Goal: Check status: Check status

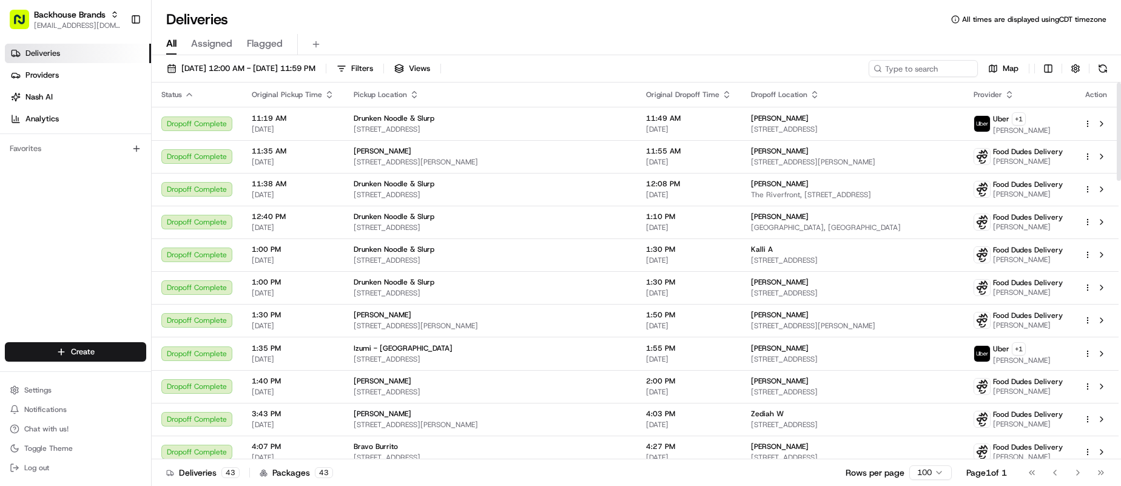
click at [476, 13] on div "Deliveries All times are displayed using CDT timezone" at bounding box center [637, 19] width 970 height 19
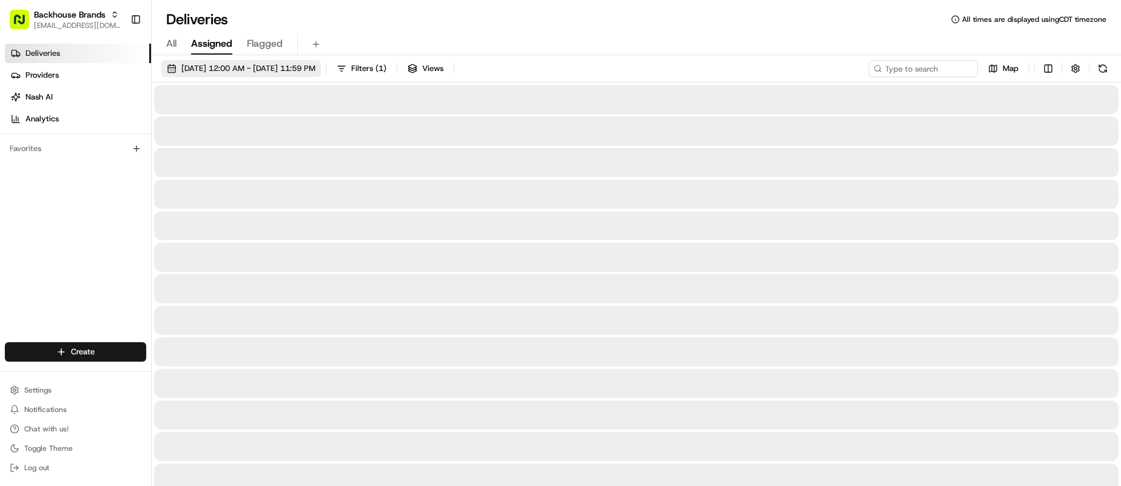
drag, startPoint x: 217, startPoint y: 53, endPoint x: 222, endPoint y: 64, distance: 12.2
click at [220, 62] on div "Deliveries All times are displayed using CDT timezone All Assigned Flagged 08/1…" at bounding box center [637, 243] width 970 height 486
click at [222, 64] on span "08/19/2025 12:00 AM - 08/19/2025 11:59 PM" at bounding box center [248, 68] width 134 height 11
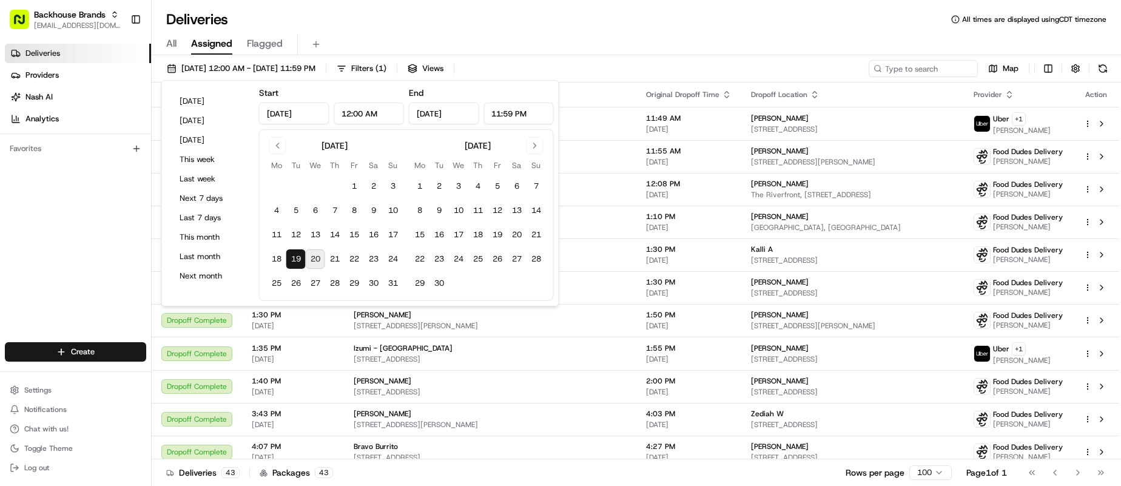
click at [313, 259] on button "20" at bounding box center [315, 258] width 19 height 19
type input "Aug 20, 2025"
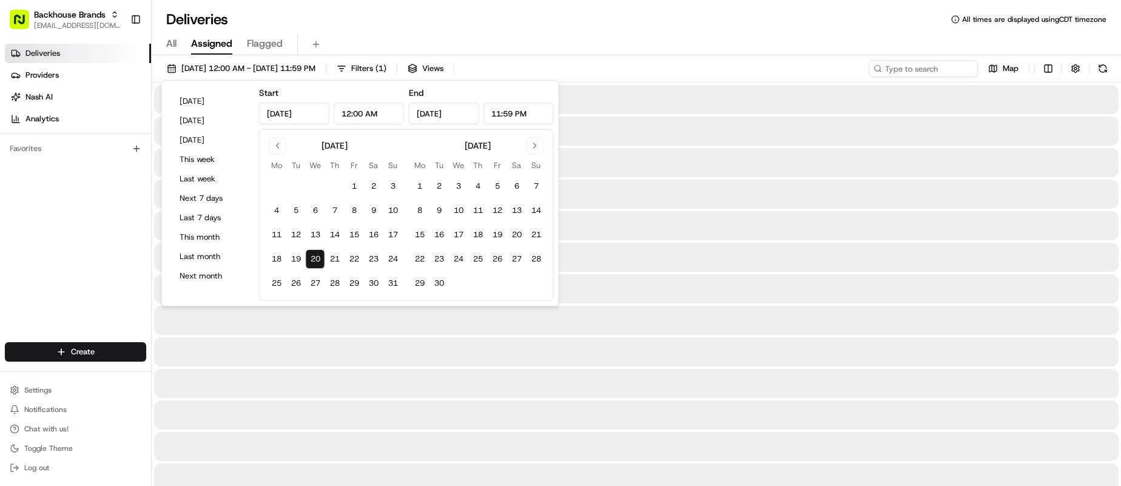
click at [412, 30] on div "All Assigned Flagged" at bounding box center [637, 42] width 970 height 26
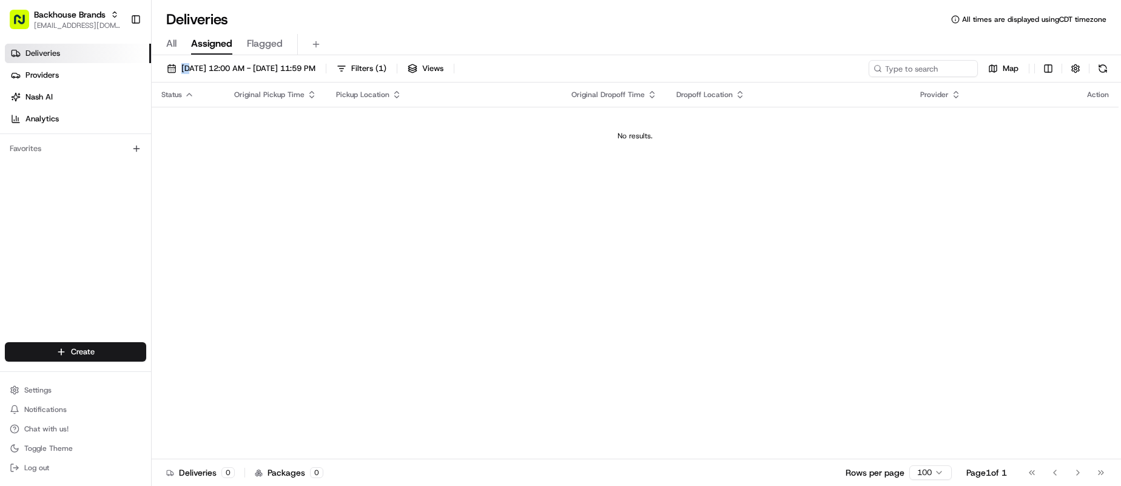
click at [412, 30] on div "All Assigned Flagged" at bounding box center [637, 42] width 970 height 26
drag, startPoint x: 461, startPoint y: 270, endPoint x: 402, endPoint y: 163, distance: 122.2
click at [457, 261] on div "Status Original Pickup Time Pickup Location Original Dropoff Time Dropoff Locat…" at bounding box center [635, 271] width 967 height 377
click at [126, 24] on button "Toggle Sidebar" at bounding box center [136, 19] width 21 height 21
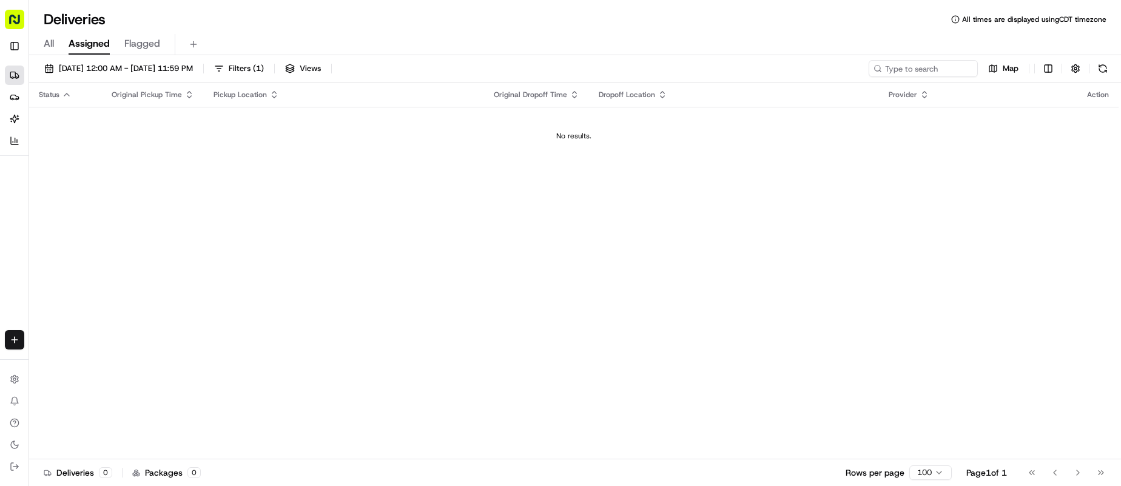
click at [360, 25] on div "Deliveries All times are displayed using CDT timezone" at bounding box center [575, 19] width 1092 height 19
click at [362, 24] on div "Deliveries All times are displayed using CDT timezone" at bounding box center [575, 19] width 1092 height 19
click at [644, 67] on div "08/20/2025 12:00 AM - 08/20/2025 11:59 PM Filters ( 1 ) Views Map" at bounding box center [575, 71] width 1092 height 22
click at [677, 269] on div "Status Original Pickup Time Pickup Location Original Dropoff Time Dropoff Locat…" at bounding box center [574, 271] width 1090 height 377
click at [606, 180] on div "Status Original Pickup Time Pickup Location Original Dropoff Time Dropoff Locat…" at bounding box center [574, 271] width 1090 height 377
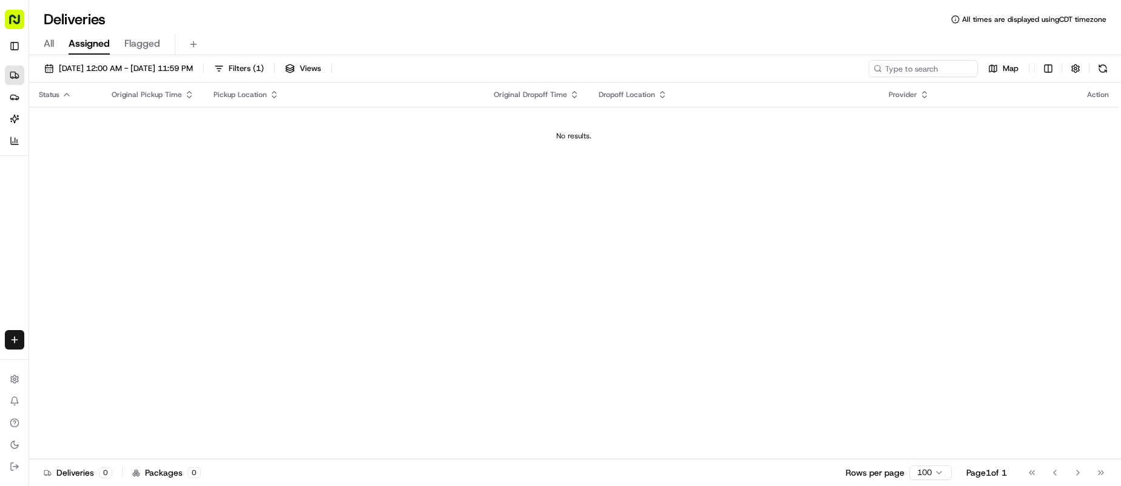
click at [668, 224] on div "Status Original Pickup Time Pickup Location Original Dropoff Time Dropoff Locat…" at bounding box center [574, 271] width 1090 height 377
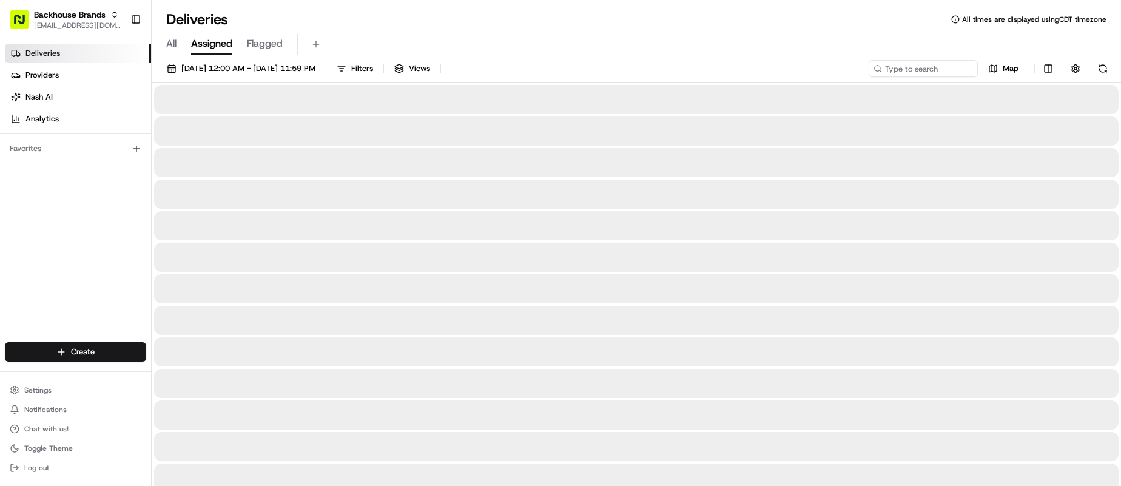
drag, startPoint x: 652, startPoint y: 86, endPoint x: 181, endPoint y: 21, distance: 475.9
click at [650, 86] on div at bounding box center [636, 99] width 965 height 29
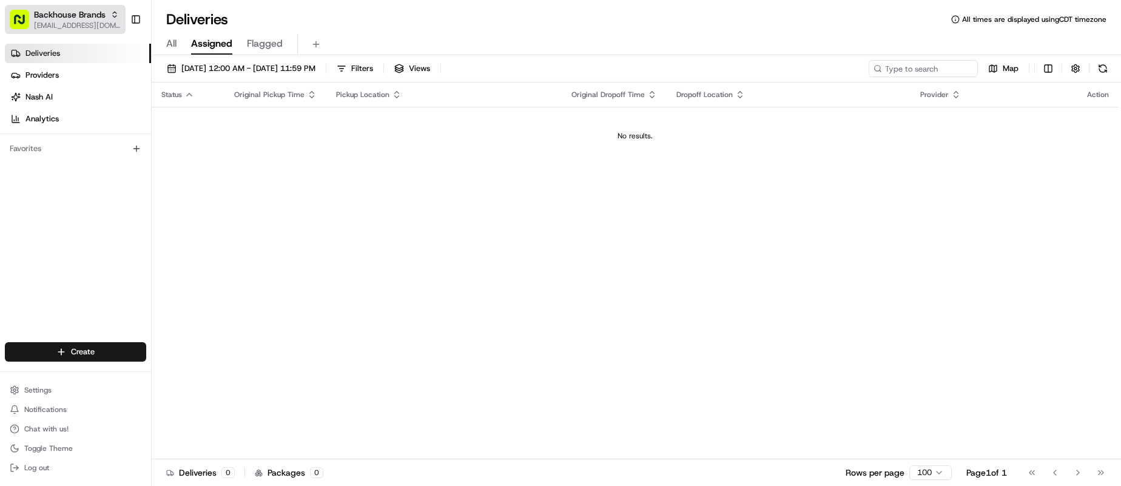
click at [124, 16] on button "Backhouse Brands [EMAIL_ADDRESS][DOMAIN_NAME]" at bounding box center [65, 19] width 121 height 29
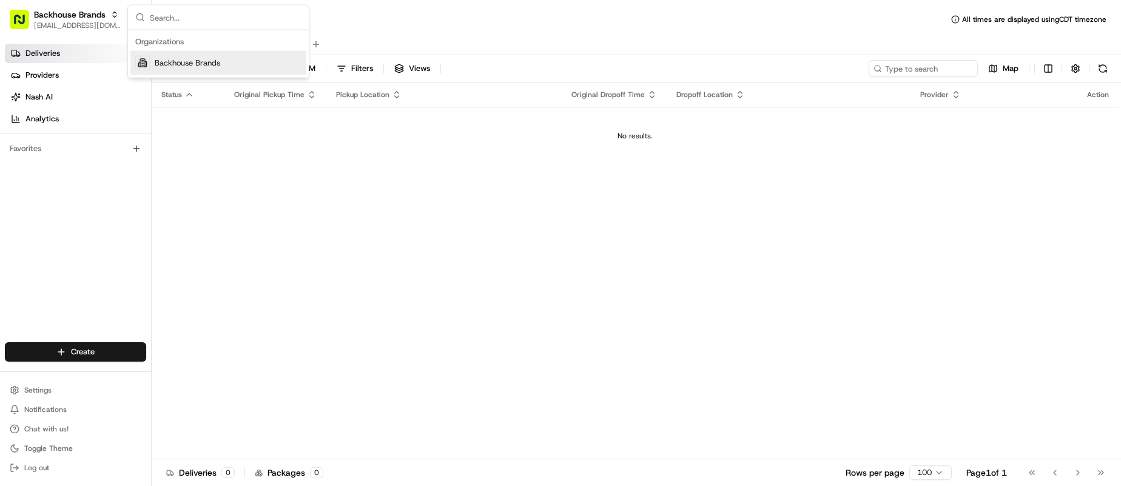
click at [408, 29] on div "All Assigned Flagged" at bounding box center [637, 42] width 970 height 26
click at [135, 24] on button "Toggle Sidebar" at bounding box center [136, 19] width 21 height 21
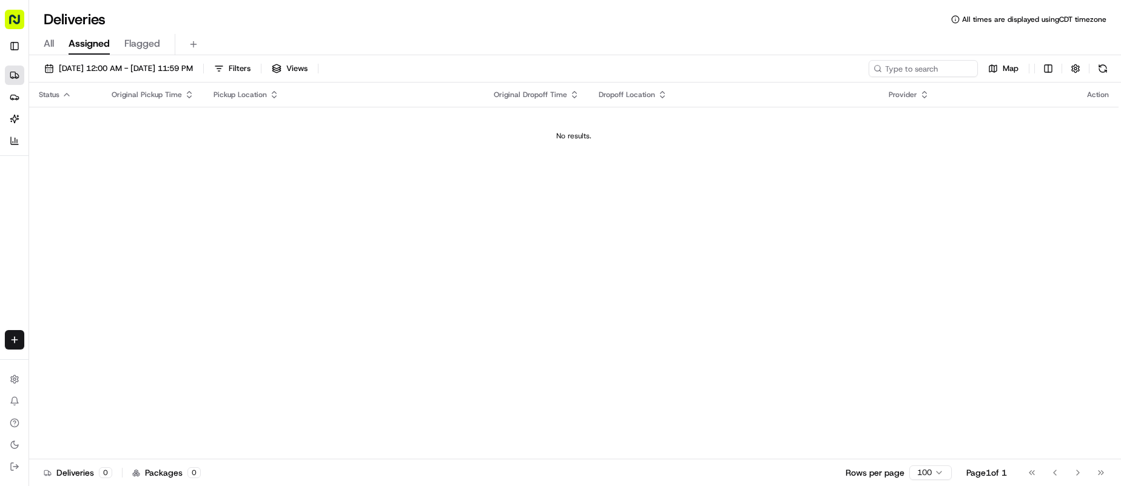
click at [550, 22] on div "Deliveries All times are displayed using CDT timezone" at bounding box center [575, 19] width 1092 height 19
click at [633, 314] on div "Status Original Pickup Time Pickup Location Original Dropoff Time Dropoff Locat…" at bounding box center [574, 271] width 1090 height 377
drag, startPoint x: 832, startPoint y: 420, endPoint x: 854, endPoint y: 432, distance: 24.2
click at [849, 430] on div "Status Original Pickup Time Pickup Location Original Dropoff Time Dropoff Locat…" at bounding box center [574, 271] width 1090 height 377
click at [516, 291] on div "Status Original Pickup Time Pickup Location Original Dropoff Time Dropoff Locat…" at bounding box center [574, 271] width 1090 height 377
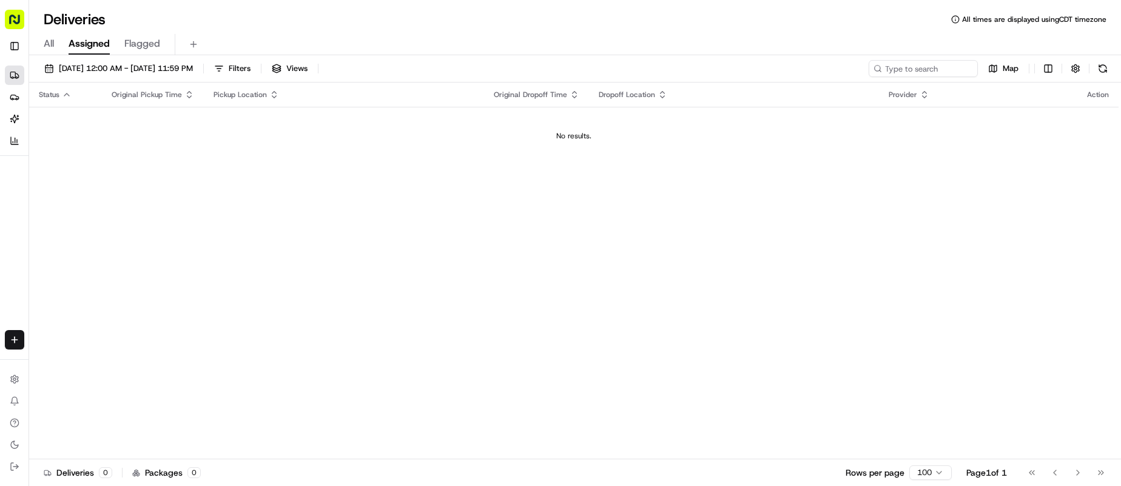
click at [508, 75] on div "[DATE] 12:00 AM - [DATE] 11:59 PM Filters Views Map" at bounding box center [575, 71] width 1092 height 22
click at [356, 255] on div "Status Original Pickup Time Pickup Location Original Dropoff Time Dropoff Locat…" at bounding box center [574, 271] width 1090 height 377
click at [643, 42] on div "All Assigned Flagged" at bounding box center [575, 44] width 1092 height 21
click at [592, 60] on div "[DATE] 12:00 AM - [DATE] 11:59 PM Filters Views Map" at bounding box center [575, 71] width 1092 height 22
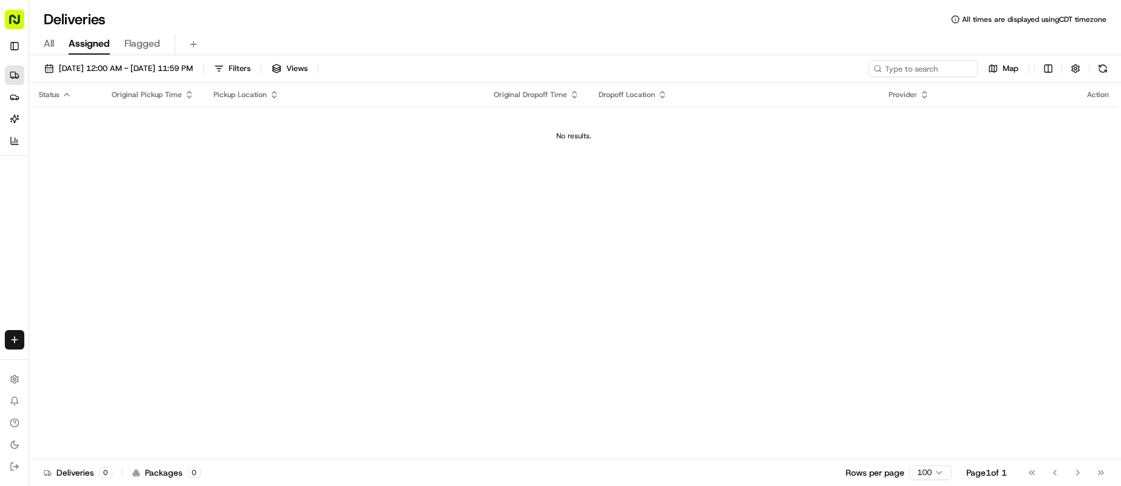
click at [426, 345] on div "Status Original Pickup Time Pickup Location Original Dropoff Time Dropoff Locat…" at bounding box center [574, 271] width 1090 height 377
drag, startPoint x: 822, startPoint y: 354, endPoint x: 652, endPoint y: 308, distance: 175.9
click at [821, 354] on div "Status Original Pickup Time Pickup Location Original Dropoff Time Dropoff Locat…" at bounding box center [574, 271] width 1090 height 377
click at [561, 55] on div "[DATE] 12:00 AM - [DATE] 11:59 PM Filters Views Map Status Original Pickup Time…" at bounding box center [575, 275] width 1092 height 441
click at [324, 201] on div "Status Original Pickup Time Pickup Location Original Dropoff Time Dropoff Locat…" at bounding box center [574, 275] width 1090 height 385
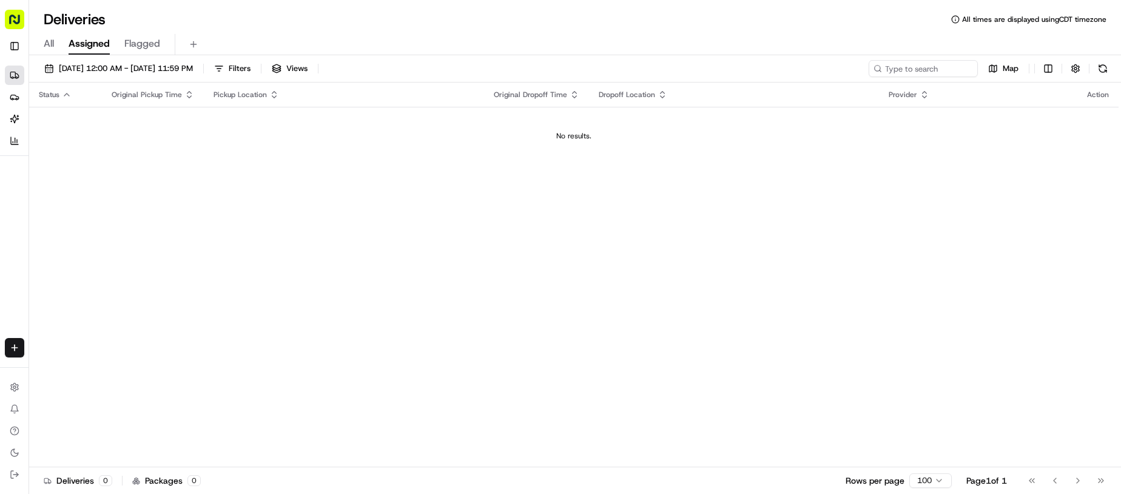
click at [593, 55] on div "All Assigned Flagged" at bounding box center [575, 44] width 1092 height 21
click at [605, 301] on div "Status Original Pickup Time Pickup Location Original Dropoff Time Dropoff Locat…" at bounding box center [574, 275] width 1090 height 385
click at [401, 228] on div "Status Original Pickup Time Pickup Location Original Dropoff Time Dropoff Locat…" at bounding box center [574, 275] width 1090 height 385
click at [588, 46] on div "All Assigned Flagged" at bounding box center [575, 44] width 1092 height 21
drag, startPoint x: 422, startPoint y: 414, endPoint x: 428, endPoint y: 386, distance: 28.6
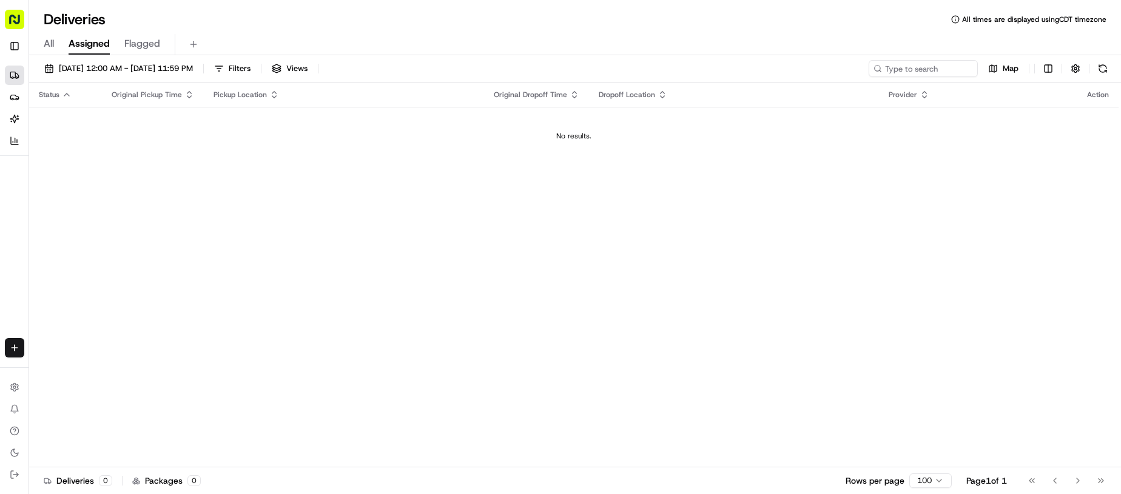
click at [423, 410] on div "Status Original Pickup Time Pickup Location Original Dropoff Time Dropoff Locat…" at bounding box center [574, 275] width 1090 height 385
drag, startPoint x: 428, startPoint y: 386, endPoint x: 407, endPoint y: 337, distance: 53.8
click at [428, 384] on div "Status Original Pickup Time Pickup Location Original Dropoff Time Dropoff Locat…" at bounding box center [574, 275] width 1090 height 385
click at [530, 80] on div "[DATE] 12:00 AM - [DATE] 11:59 PM Filters Views Map" at bounding box center [575, 71] width 1092 height 22
click at [588, 24] on div "Deliveries All times are displayed using CDT timezone" at bounding box center [575, 19] width 1092 height 19
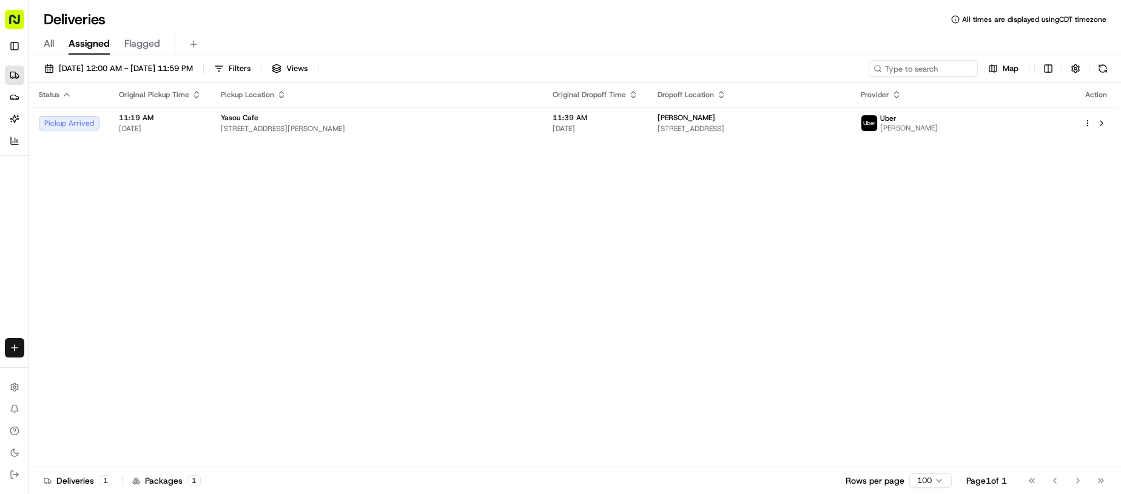
click at [419, 348] on div "Status Original Pickup Time Pickup Location Original Dropoff Time Dropoff Locat…" at bounding box center [574, 275] width 1090 height 385
click at [557, 21] on div "Deliveries All times are displayed using CDT timezone" at bounding box center [575, 19] width 1092 height 19
click at [547, 328] on div "Status Original Pickup Time Pickup Location Original Dropoff Time Dropoff Locat…" at bounding box center [574, 275] width 1090 height 385
drag, startPoint x: 497, startPoint y: 345, endPoint x: 519, endPoint y: 336, distance: 23.7
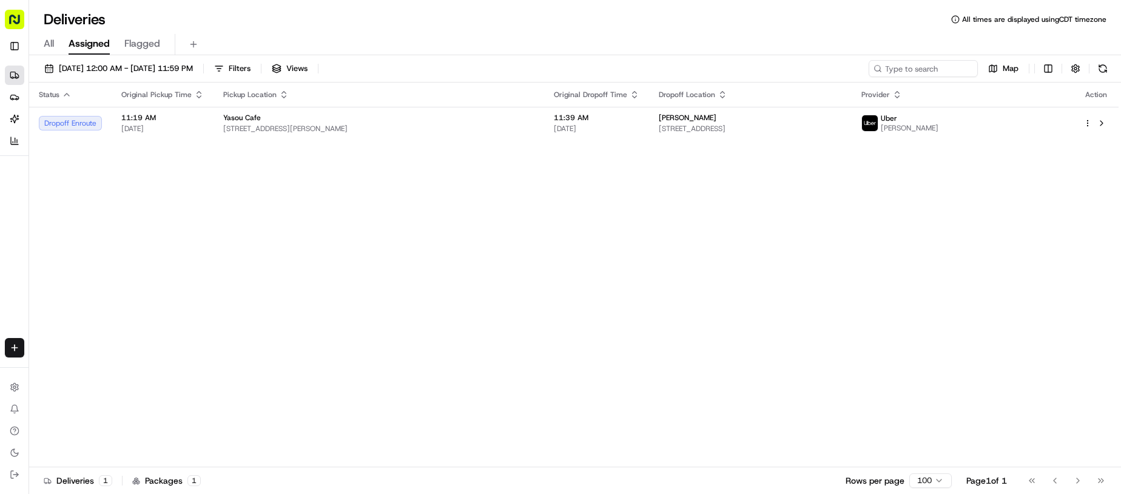
click at [497, 345] on div "Status Original Pickup Time Pickup Location Original Dropoff Time Dropoff Locat…" at bounding box center [574, 275] width 1090 height 385
click at [519, 304] on div "Status Original Pickup Time Pickup Location Original Dropoff Time Dropoff Locat…" at bounding box center [574, 275] width 1090 height 385
click at [568, 289] on div "Status Original Pickup Time Pickup Location Original Dropoff Time Dropoff Locat…" at bounding box center [574, 275] width 1090 height 385
drag, startPoint x: 568, startPoint y: 286, endPoint x: 528, endPoint y: 229, distance: 69.7
click at [567, 282] on div "Status Original Pickup Time Pickup Location Original Dropoff Time Dropoff Locat…" at bounding box center [574, 275] width 1090 height 385
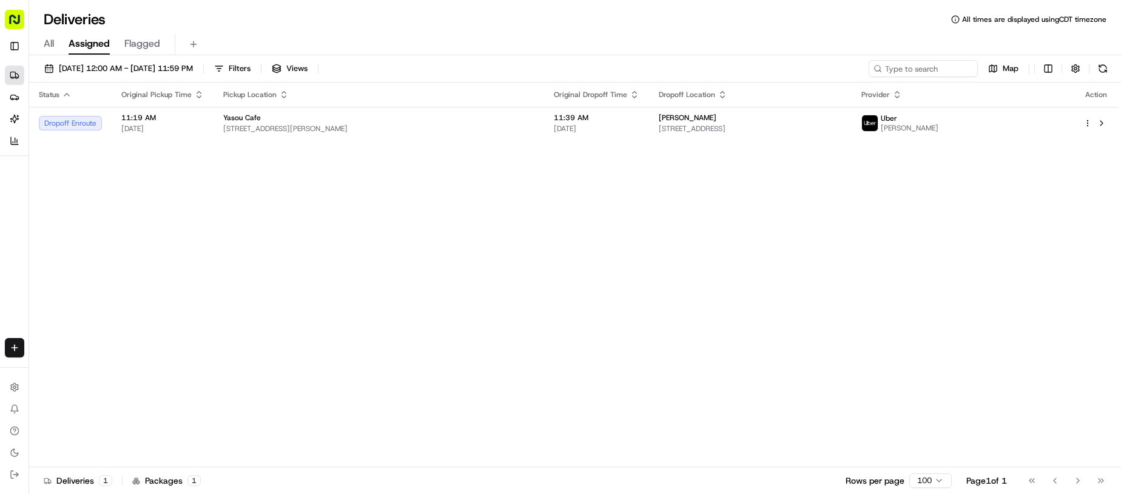
click at [607, 30] on div "All Assigned Flagged" at bounding box center [575, 42] width 1092 height 26
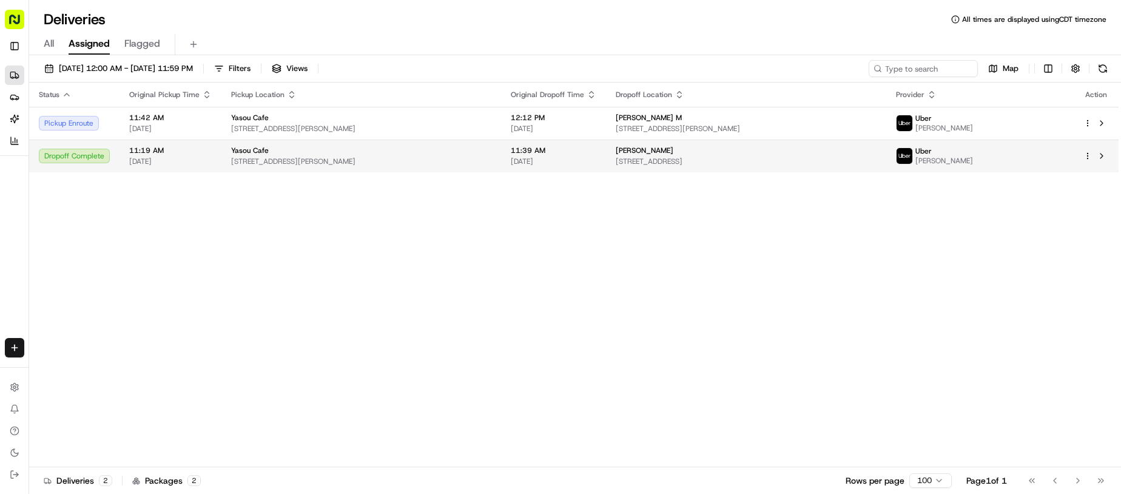
drag, startPoint x: 574, startPoint y: 284, endPoint x: 602, endPoint y: 143, distance: 144.2
click at [576, 268] on div "Status Original Pickup Time Pickup Location Original Dropoff Time Dropoff Locat…" at bounding box center [574, 275] width 1090 height 385
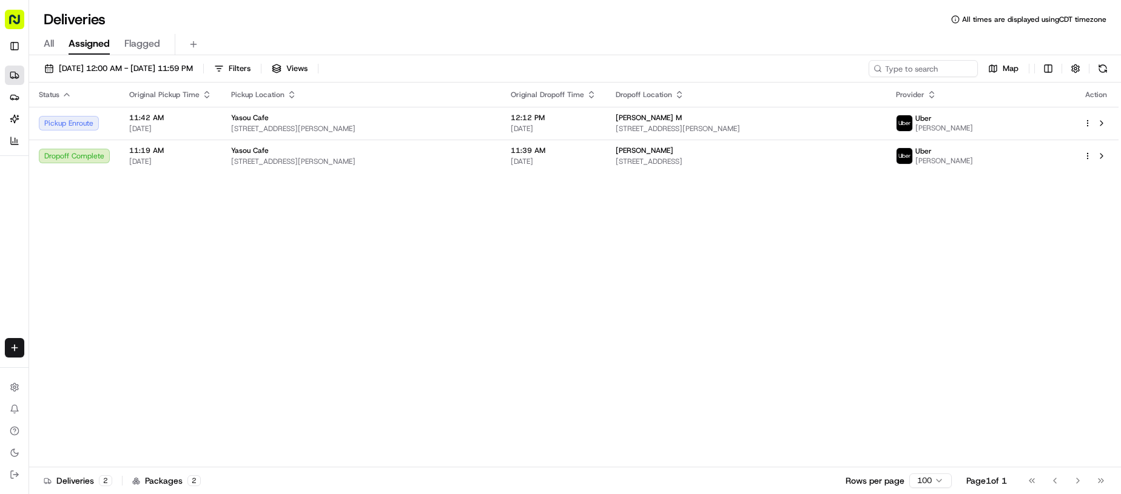
drag, startPoint x: 384, startPoint y: 402, endPoint x: 388, endPoint y: 381, distance: 21.5
click at [384, 399] on div "Status Original Pickup Time Pickup Location Original Dropoff Time Dropoff Locat…" at bounding box center [574, 275] width 1090 height 385
click at [390, 377] on div "Status Original Pickup Time Pickup Location Original Dropoff Time Dropoff Locat…" at bounding box center [574, 275] width 1090 height 385
click at [541, 262] on div "Status Original Pickup Time Pickup Location Original Dropoff Time Dropoff Locat…" at bounding box center [574, 275] width 1090 height 385
click at [604, 38] on div "All Assigned Flagged" at bounding box center [575, 44] width 1092 height 21
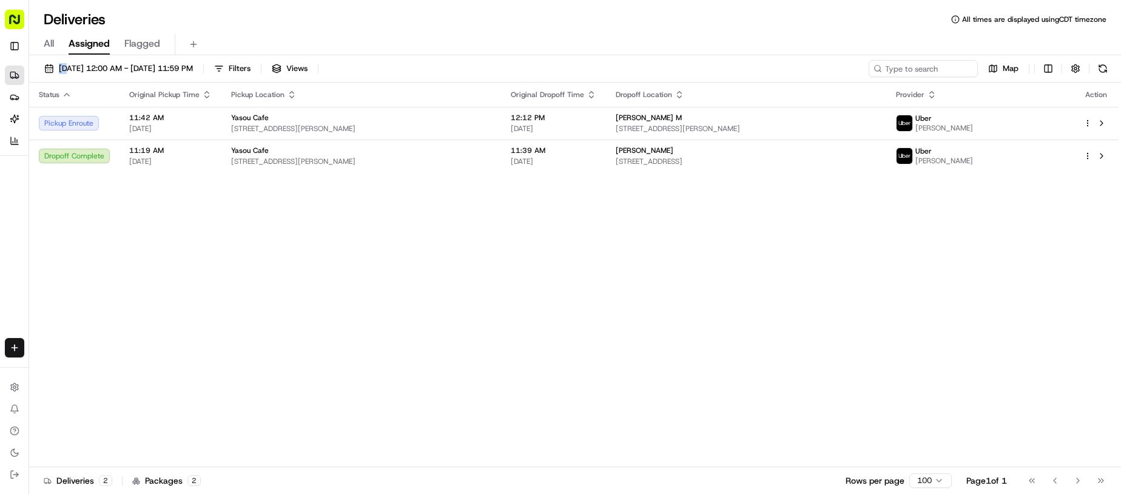
click at [604, 38] on div "All Assigned Flagged" at bounding box center [575, 44] width 1092 height 21
click at [596, 35] on div "All Assigned Flagged" at bounding box center [575, 44] width 1092 height 21
drag, startPoint x: 340, startPoint y: 337, endPoint x: 372, endPoint y: 222, distance: 119.5
click at [345, 326] on div "Status Original Pickup Time Pickup Location Original Dropoff Time Dropoff Locat…" at bounding box center [574, 275] width 1090 height 385
click at [690, 44] on div "All Assigned Flagged" at bounding box center [575, 44] width 1092 height 21
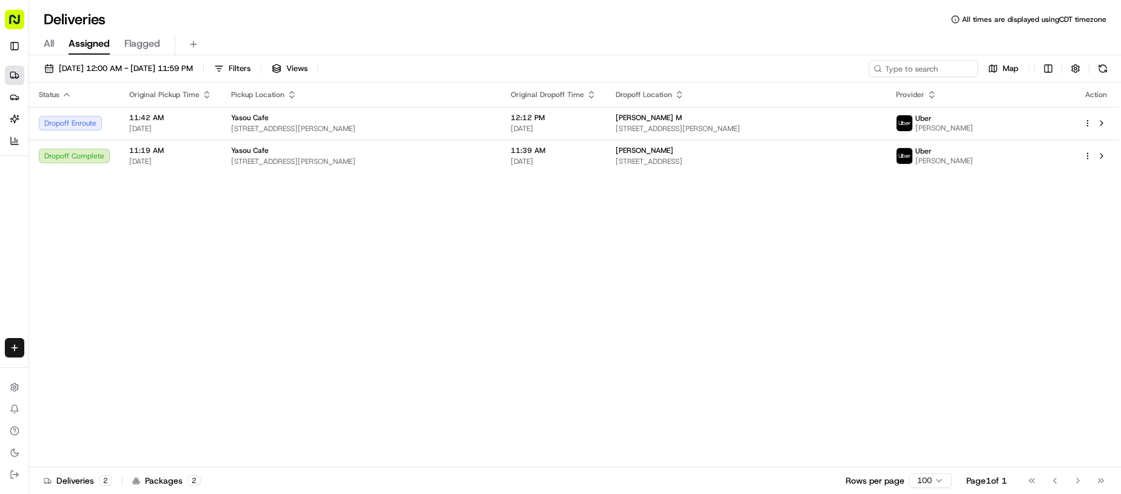
click at [769, 392] on div "Status Original Pickup Time Pickup Location Original Dropoff Time Dropoff Locat…" at bounding box center [574, 275] width 1090 height 385
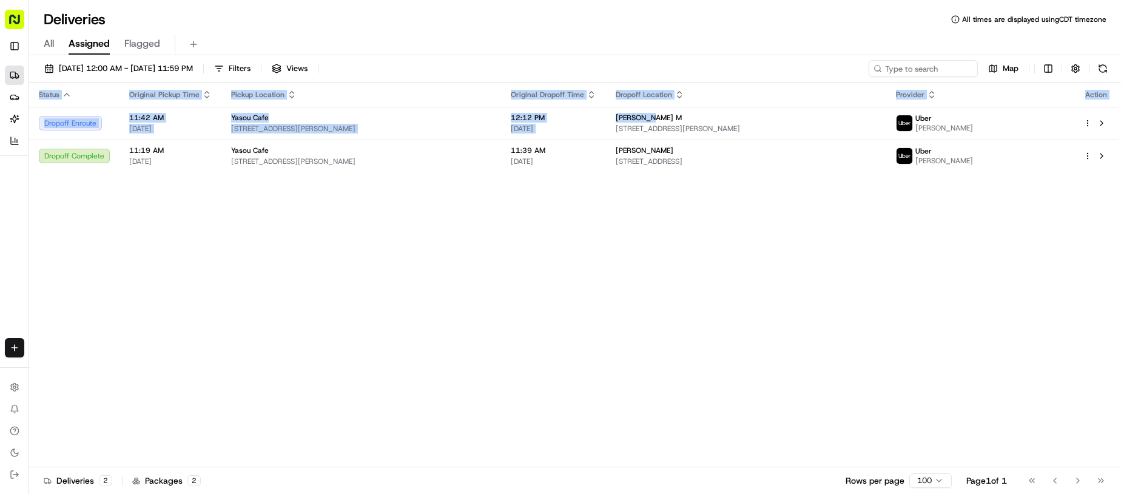
drag, startPoint x: 698, startPoint y: 111, endPoint x: 1476, endPoint y: 100, distance: 778.5
click at [1121, 100] on html "Backhouse Brands [EMAIL_ADDRESS][DOMAIN_NAME] Toggle Sidebar Deliveries Provide…" at bounding box center [560, 247] width 1121 height 494
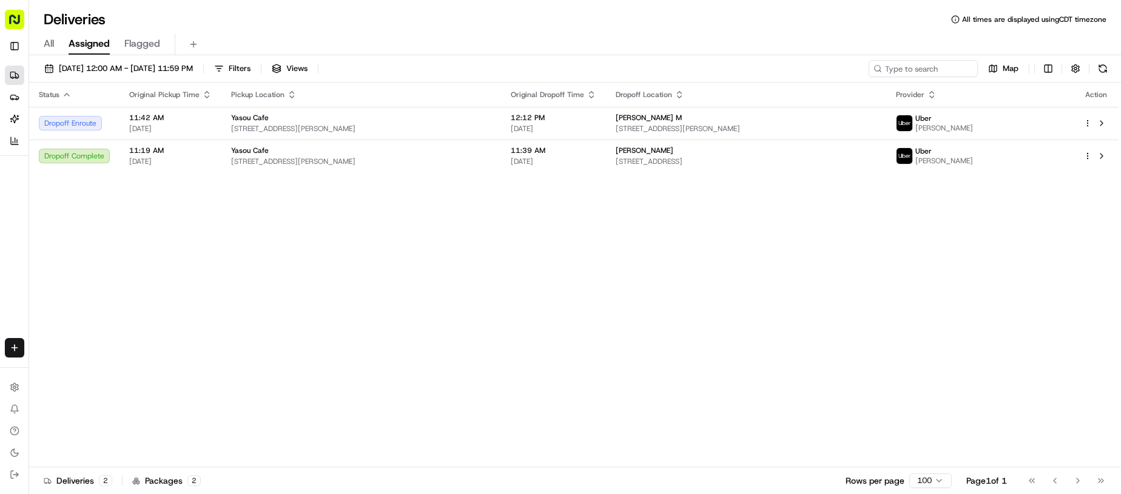
click at [570, 373] on div "Status Original Pickup Time Pickup Location Original Dropoff Time Dropoff Locat…" at bounding box center [574, 275] width 1090 height 385
click at [415, 319] on div "Status Original Pickup Time Pickup Location Original Dropoff Time Dropoff Locat…" at bounding box center [574, 275] width 1090 height 385
click at [516, 242] on div "Status Original Pickup Time Pickup Location Original Dropoff Time Dropoff Locat…" at bounding box center [574, 275] width 1090 height 385
click at [709, 58] on div "[DATE] 12:00 AM - [DATE] 11:59 PM Filters Views Map Status Original Pickup Time…" at bounding box center [575, 275] width 1092 height 441
click at [550, 295] on div "Status Original Pickup Time Pickup Location Original Dropoff Time Dropoff Locat…" at bounding box center [574, 275] width 1090 height 385
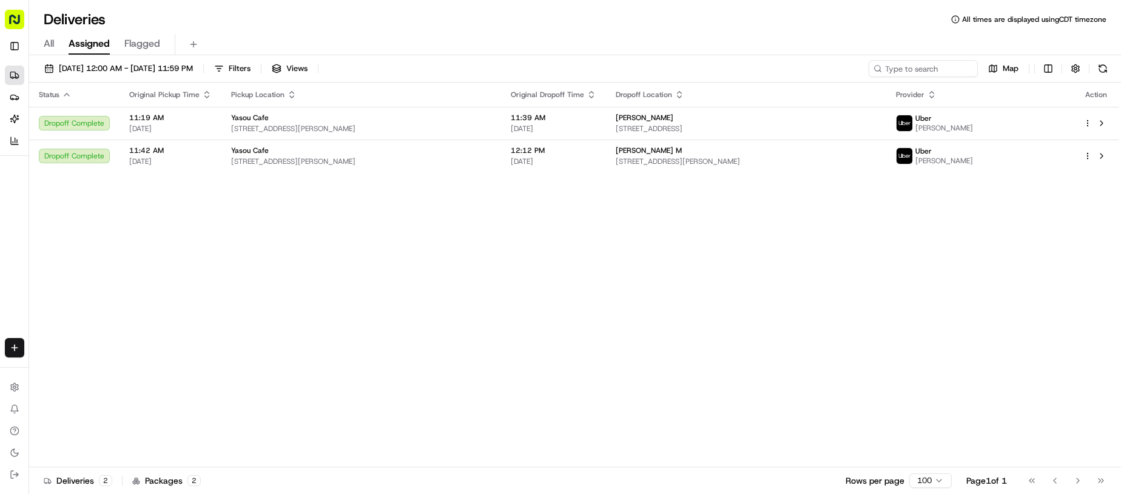
drag, startPoint x: 751, startPoint y: 226, endPoint x: 754, endPoint y: 234, distance: 8.5
click at [751, 230] on div "Status Original Pickup Time Pickup Location Original Dropoff Time Dropoff Locat…" at bounding box center [574, 275] width 1090 height 385
click at [754, 234] on div "Status Original Pickup Time Pickup Location Original Dropoff Time Dropoff Locat…" at bounding box center [574, 275] width 1090 height 385
click at [640, 31] on div "All Assigned Flagged" at bounding box center [575, 42] width 1092 height 26
click at [497, 241] on div "Status Original Pickup Time Pickup Location Original Dropoff Time Dropoff Locat…" at bounding box center [574, 275] width 1090 height 385
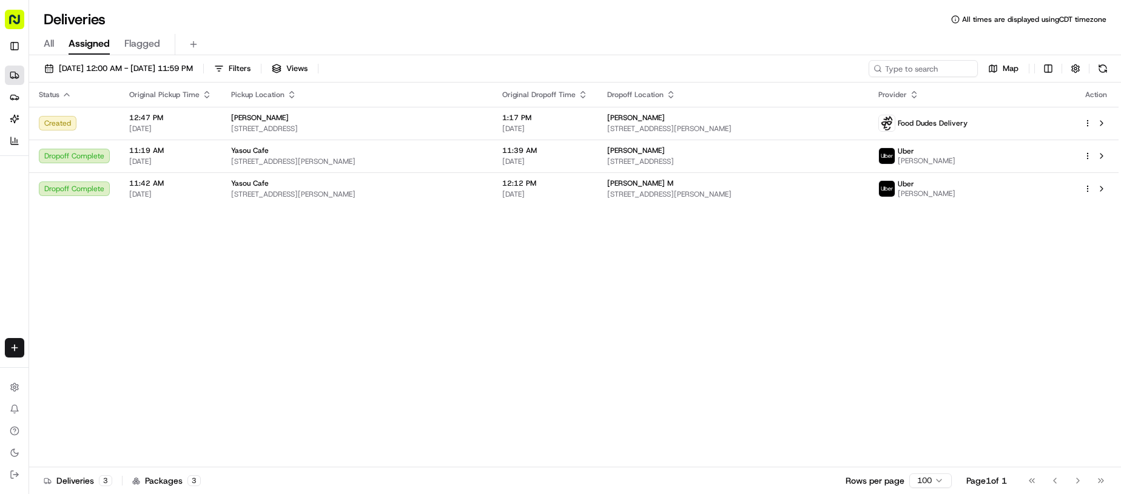
click at [641, 18] on div "Deliveries All times are displayed using CDT timezone" at bounding box center [575, 19] width 1092 height 19
click at [459, 328] on div "Status Original Pickup Time Pickup Location Original Dropoff Time Dropoff Locat…" at bounding box center [574, 275] width 1090 height 385
click at [692, 330] on div "Status Original Pickup Time Pickup Location Original Dropoff Time Dropoff Locat…" at bounding box center [574, 275] width 1090 height 385
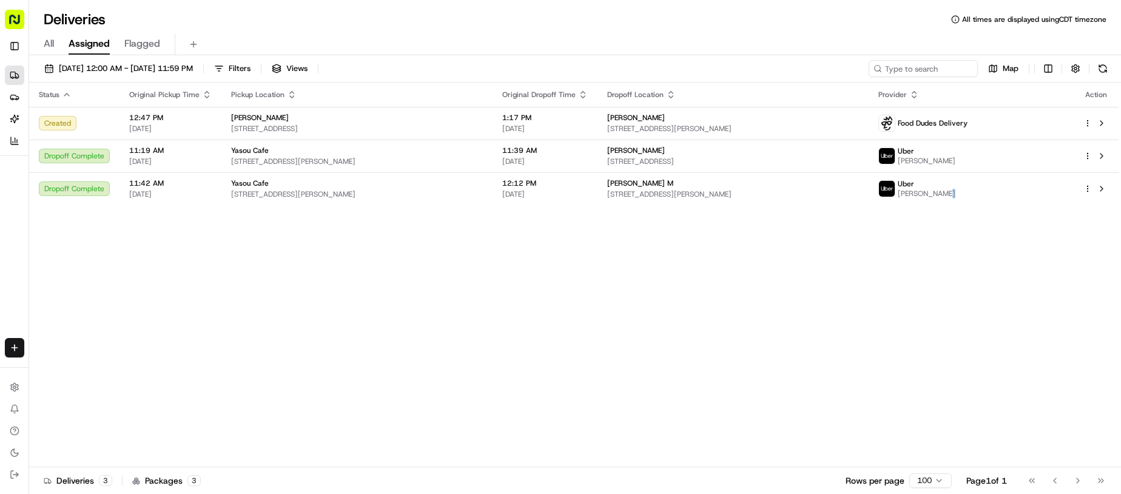
click at [732, 339] on div "Status Original Pickup Time Pickup Location Original Dropoff Time Dropoff Locat…" at bounding box center [574, 275] width 1090 height 385
click at [608, 2] on div "Deliveries All times are displayed using CDT timezone All Assigned Flagged [DAT…" at bounding box center [575, 247] width 1092 height 494
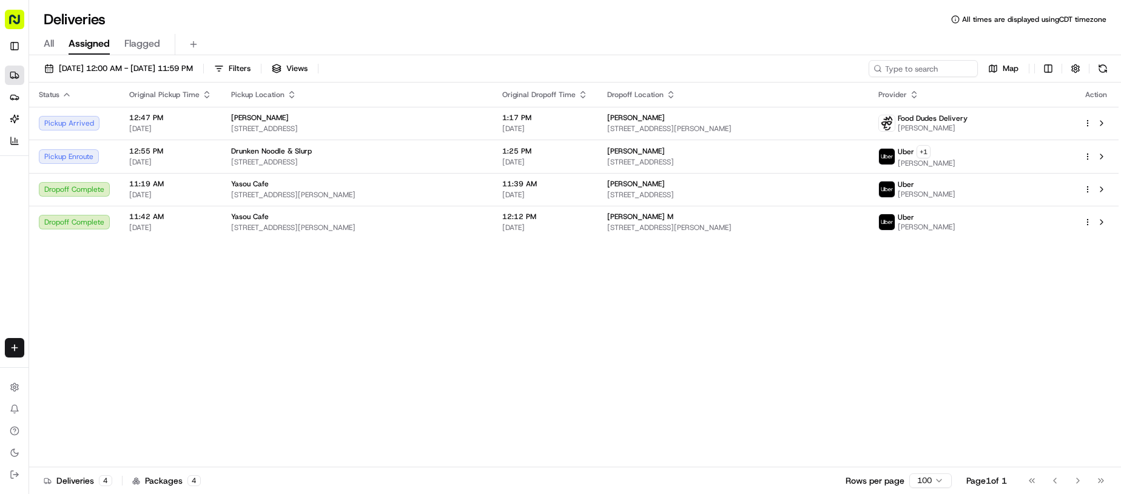
drag, startPoint x: 515, startPoint y: 21, endPoint x: 481, endPoint y: 273, distance: 254.7
click at [514, 21] on div "Deliveries All times are displayed using CDT timezone" at bounding box center [575, 19] width 1092 height 19
click at [445, 375] on div "Status Original Pickup Time Pickup Location Original Dropoff Time Dropoff Locat…" at bounding box center [574, 275] width 1090 height 385
click at [561, 319] on div "Status Original Pickup Time Pickup Location Original Dropoff Time Dropoff Locat…" at bounding box center [574, 275] width 1090 height 385
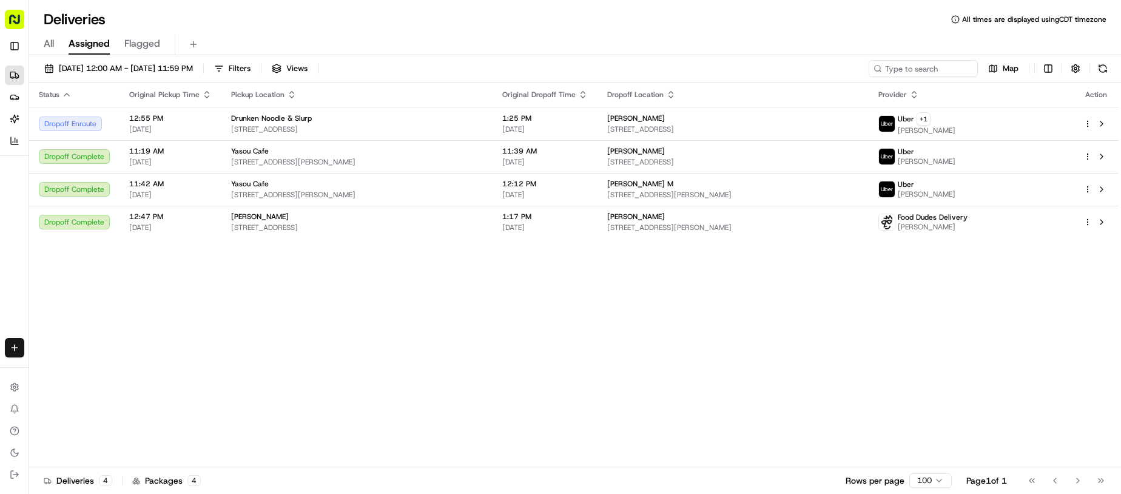
click at [595, 25] on div "Deliveries All times are displayed using CDT timezone All Assigned Flagged [DAT…" at bounding box center [575, 247] width 1092 height 494
click at [496, 277] on div "Status Original Pickup Time Pickup Location Original Dropoff Time Dropoff Locat…" at bounding box center [574, 275] width 1090 height 385
click at [564, 40] on div "All Assigned Flagged" at bounding box center [575, 44] width 1092 height 21
click at [434, 326] on div "Status Original Pickup Time Pickup Location Original Dropoff Time Dropoff Locat…" at bounding box center [574, 275] width 1090 height 385
click at [450, 323] on div "Status Original Pickup Time Pickup Location Original Dropoff Time Dropoff Locat…" at bounding box center [574, 275] width 1090 height 385
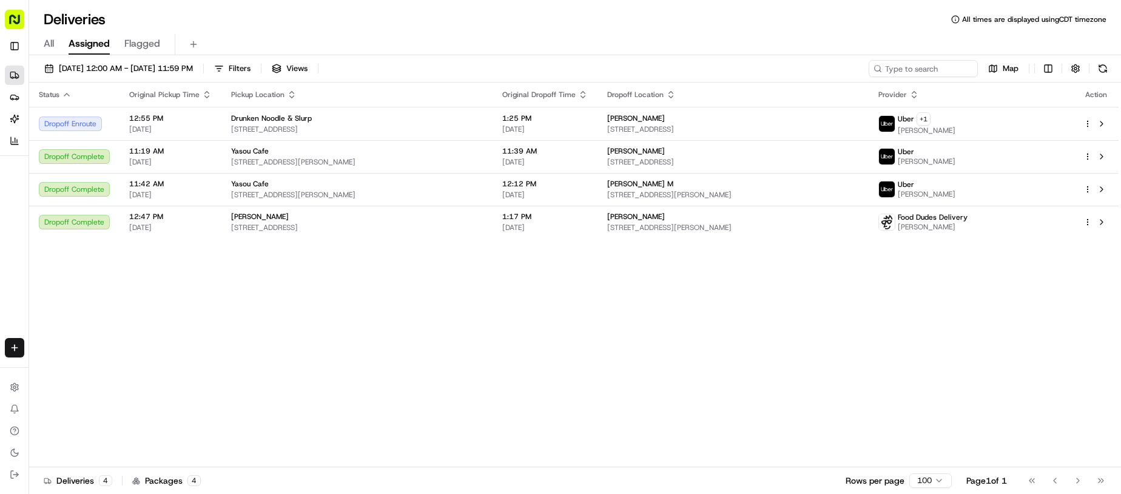
click at [568, 404] on div "Status Original Pickup Time Pickup Location Original Dropoff Time Dropoff Locat…" at bounding box center [574, 275] width 1090 height 385
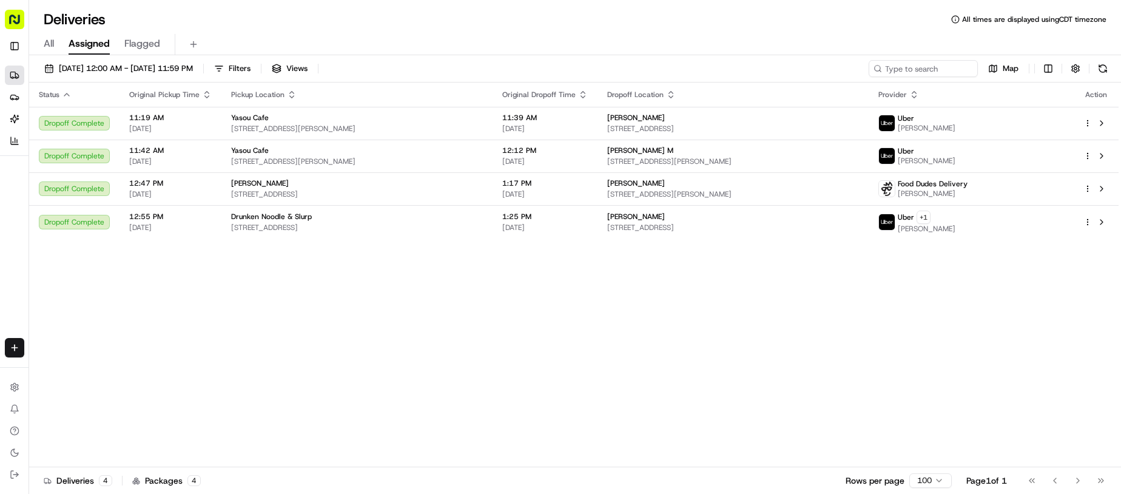
click at [608, 41] on div "All Assigned Flagged" at bounding box center [575, 44] width 1092 height 21
click at [576, 30] on div "All Assigned Flagged" at bounding box center [575, 42] width 1092 height 26
click at [612, 58] on div "[DATE] 12:00 AM - [DATE] 11:59 PM Filters Views Map Status Original Pickup Time…" at bounding box center [575, 275] width 1092 height 441
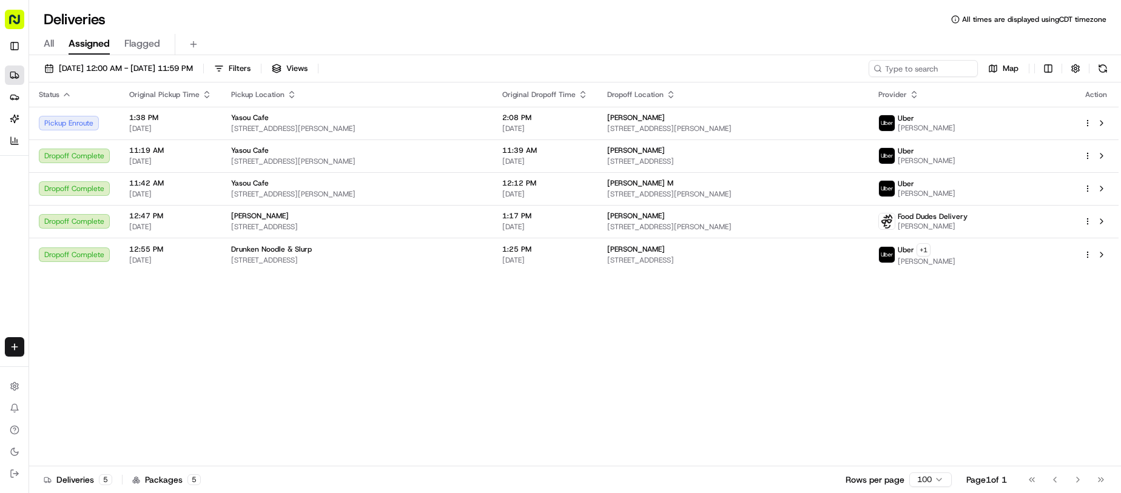
click at [764, 412] on div "Status Original Pickup Time Pickup Location Original Dropoff Time Dropoff Locat…" at bounding box center [574, 275] width 1090 height 384
click at [526, 57] on div "[DATE] 12:00 AM - [DATE] 11:59 PM Filters Views Map Status Original Pickup Time…" at bounding box center [575, 275] width 1092 height 440
click at [621, 435] on div "Status Original Pickup Time Pickup Location Original Dropoff Time Dropoff Locat…" at bounding box center [574, 275] width 1090 height 384
drag, startPoint x: 621, startPoint y: 424, endPoint x: 588, endPoint y: 49, distance: 376.4
click at [628, 408] on div "Status Original Pickup Time Pickup Location Original Dropoff Time Dropoff Locat…" at bounding box center [574, 275] width 1090 height 384
